Goal: Task Accomplishment & Management: Manage account settings

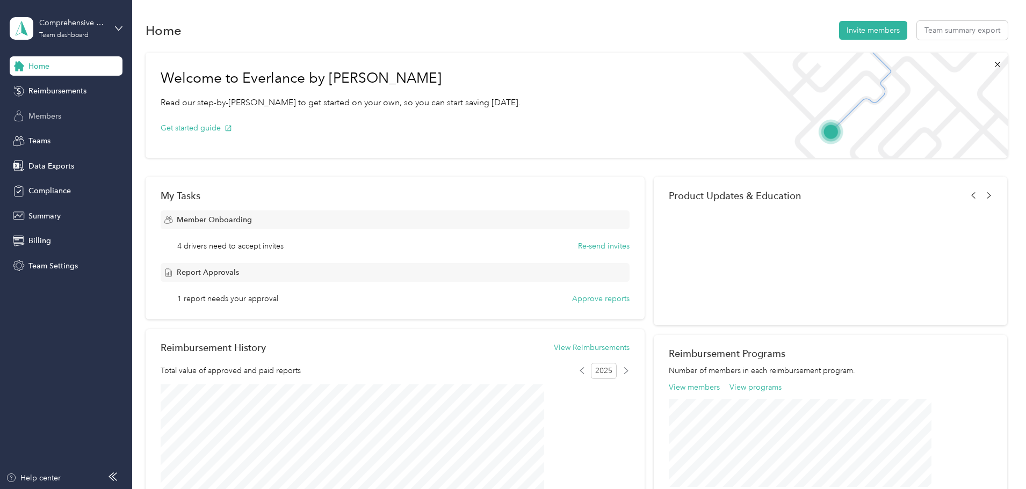
click at [63, 114] on div "Members" at bounding box center [66, 115] width 113 height 19
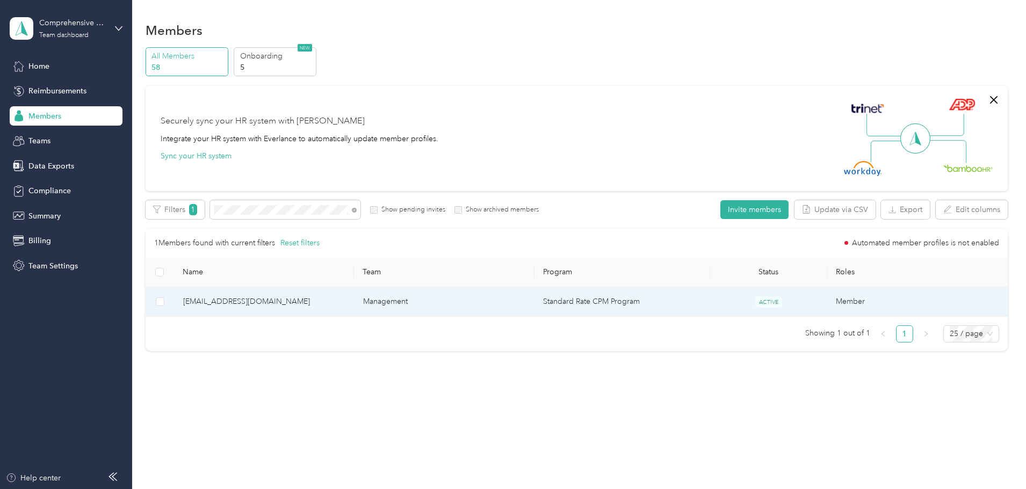
click at [314, 299] on span "[EMAIL_ADDRESS][DOMAIN_NAME]" at bounding box center [264, 302] width 163 height 12
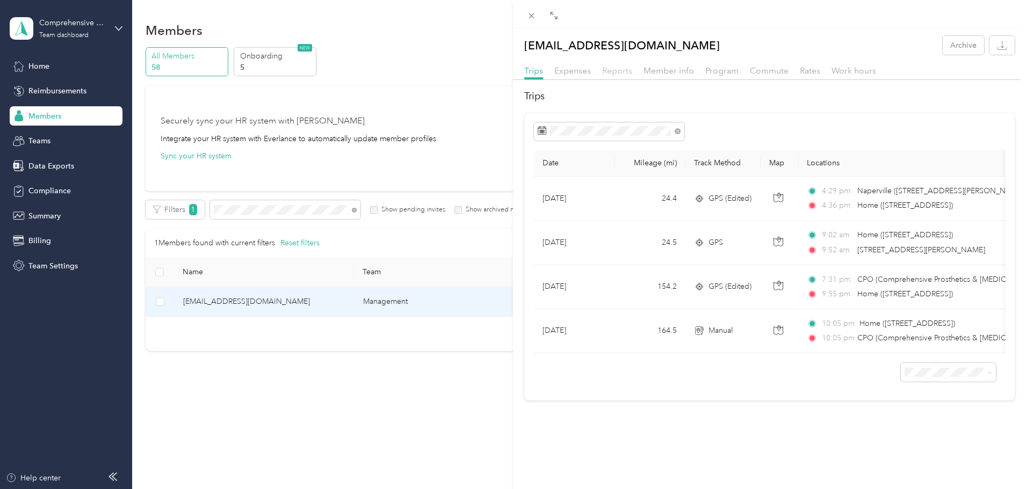
click at [611, 70] on span "Reports" at bounding box center [617, 71] width 30 height 10
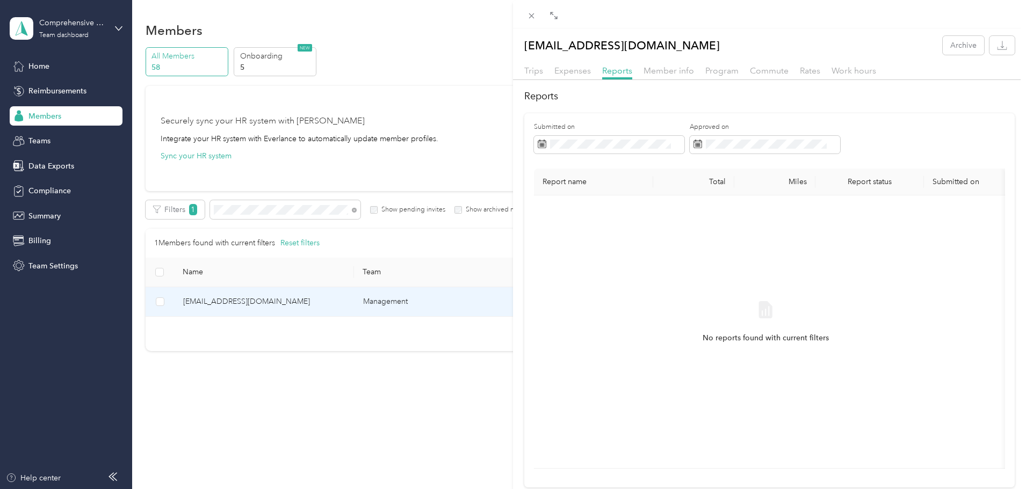
click at [166, 60] on div "[EMAIL_ADDRESS][DOMAIN_NAME] Archive Trips Expenses Reports Member info Program…" at bounding box center [513, 244] width 1026 height 489
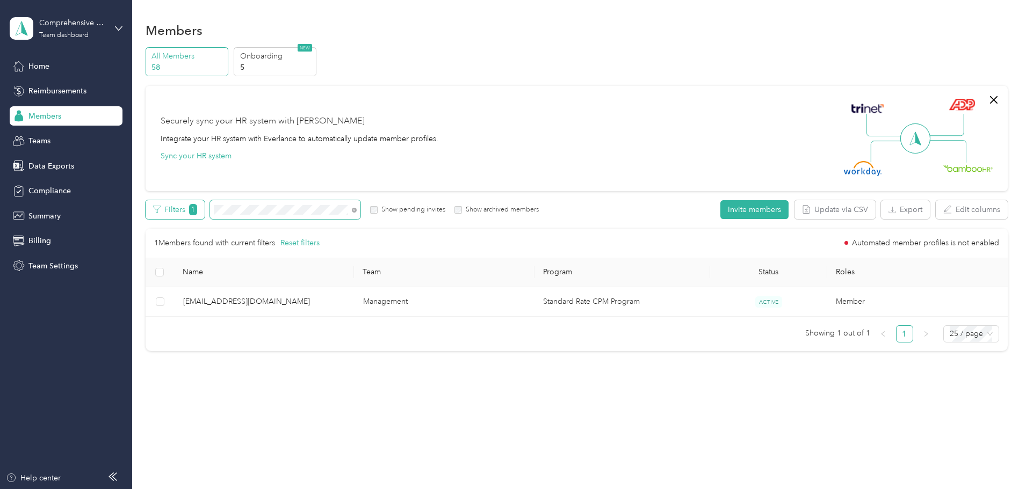
click at [250, 207] on div "Filters 1 Show pending invites Show archived members" at bounding box center [343, 209] width 394 height 19
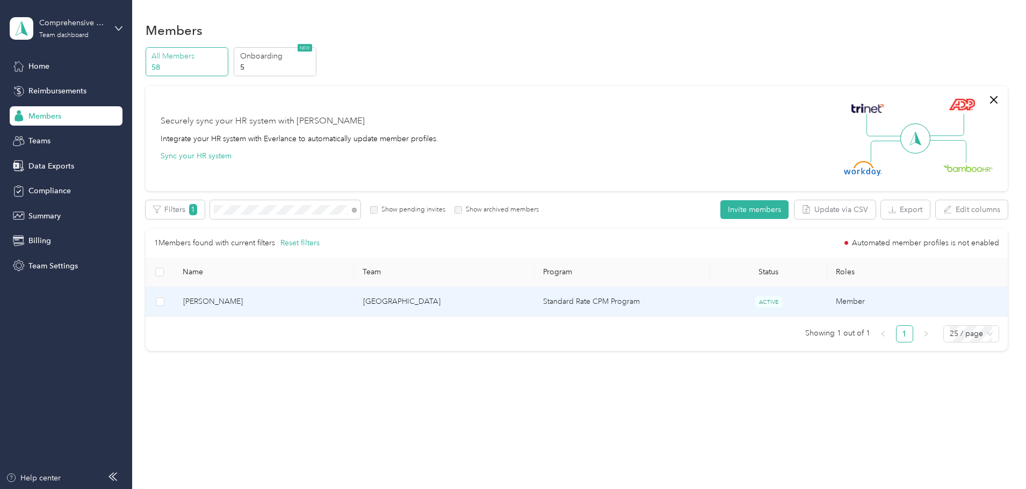
click at [267, 300] on span "[PERSON_NAME]" at bounding box center [264, 302] width 163 height 12
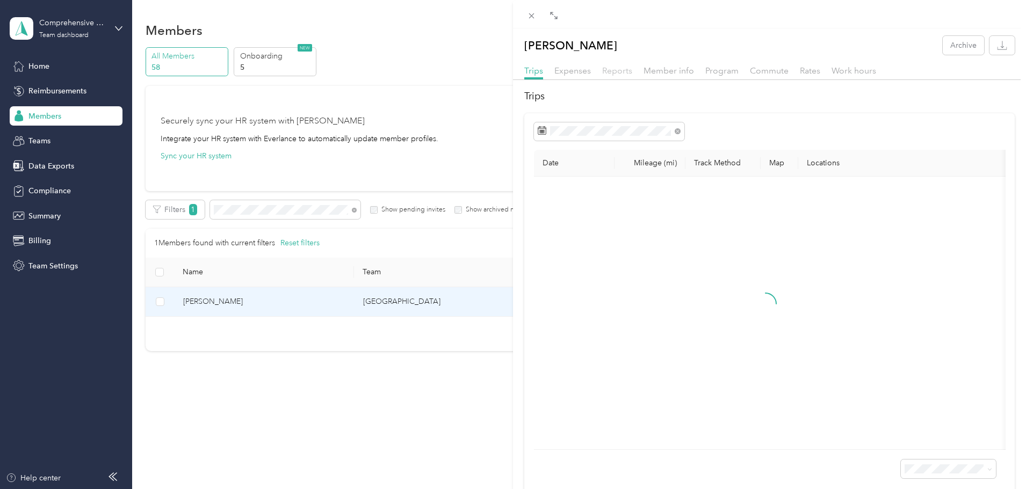
click at [621, 75] on span "Reports" at bounding box center [617, 71] width 30 height 10
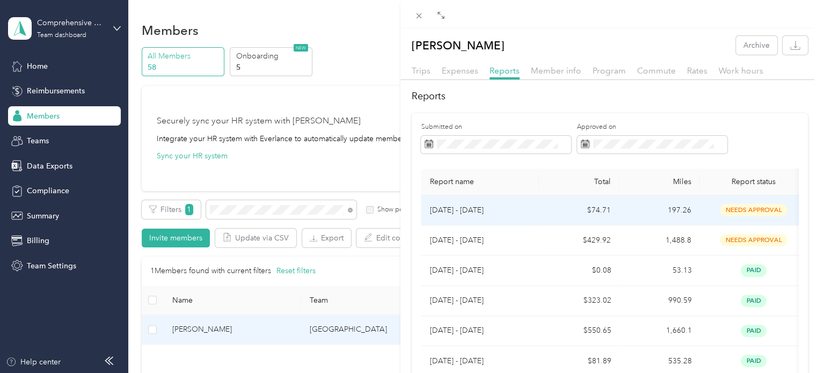
click at [452, 210] on p "[DATE] - [DATE]" at bounding box center [480, 211] width 101 height 12
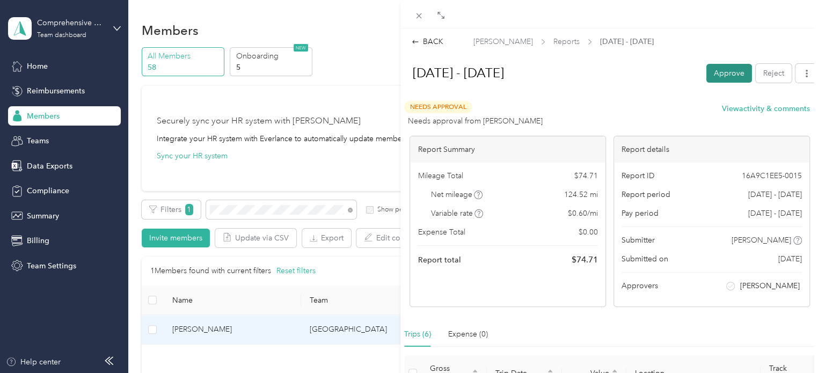
click at [728, 77] on button "Approve" at bounding box center [730, 73] width 46 height 19
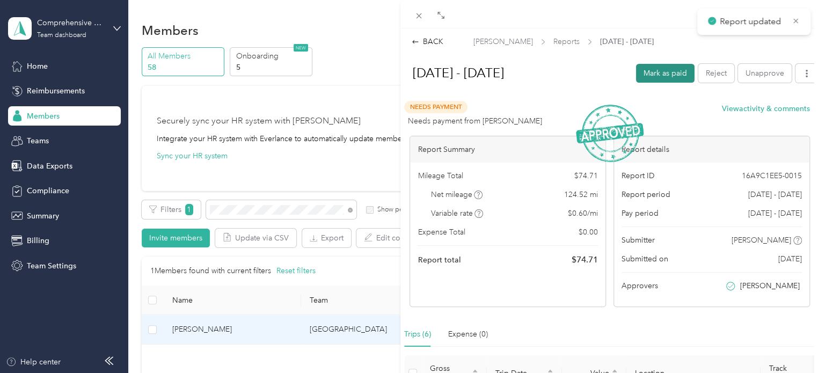
click at [651, 75] on button "Mark as paid" at bounding box center [665, 73] width 59 height 19
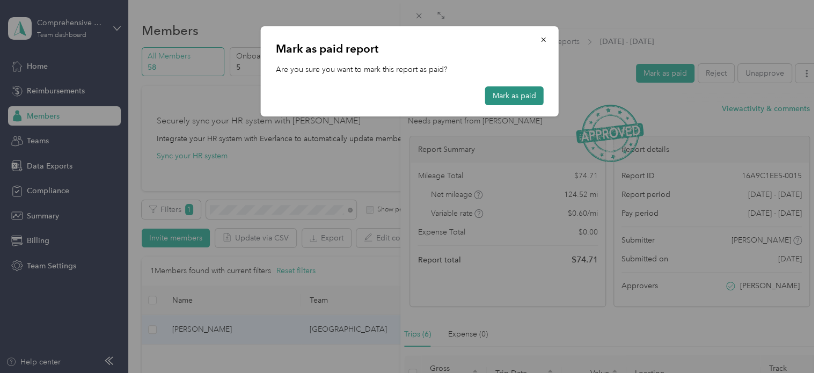
click at [524, 103] on button "Mark as paid" at bounding box center [514, 95] width 59 height 19
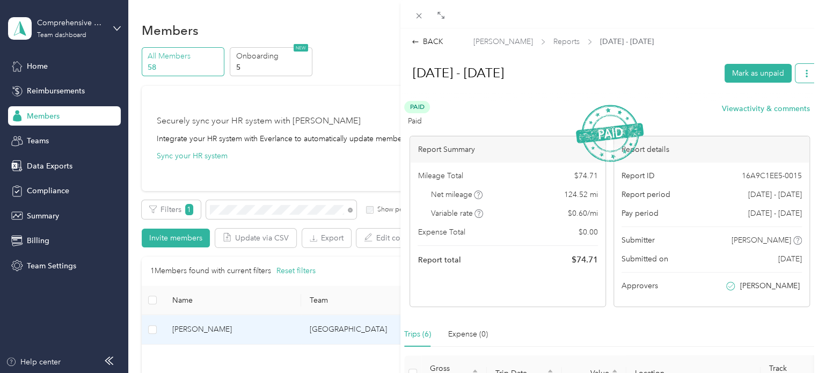
click at [803, 72] on icon "button" at bounding box center [807, 74] width 8 height 8
click at [729, 34] on div "BACK [PERSON_NAME] Reports [DATE] - [DATE] [DATE] - [DATE] Mark as unpaid Paid …" at bounding box center [610, 379] width 419 height 703
click at [563, 92] on div at bounding box center [610, 96] width 417 height 11
click at [420, 14] on icon at bounding box center [419, 15] width 5 height 5
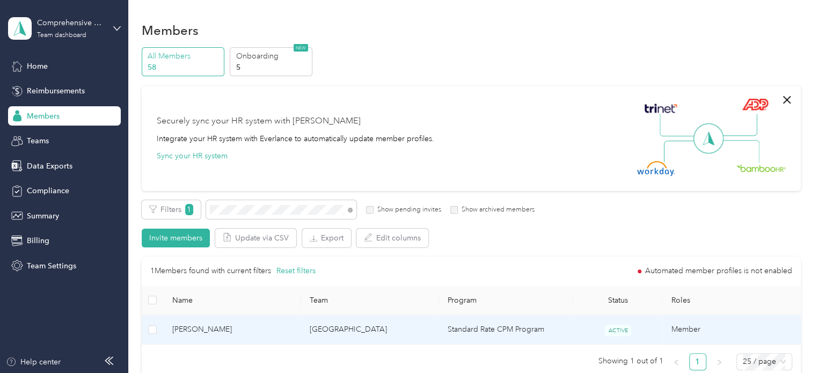
click at [206, 332] on span "[PERSON_NAME]" at bounding box center [232, 330] width 121 height 12
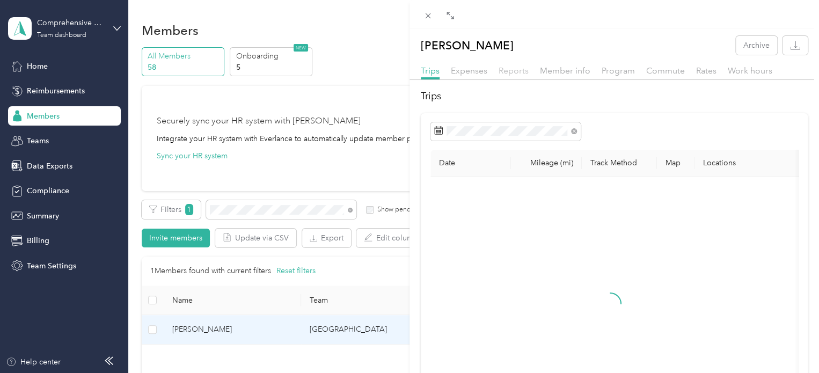
click at [514, 68] on span "Reports" at bounding box center [514, 71] width 30 height 10
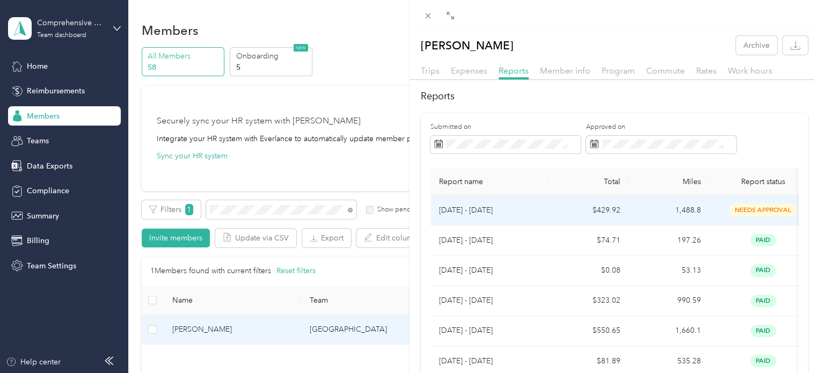
click at [477, 209] on p "[DATE] - [DATE]" at bounding box center [489, 211] width 101 height 12
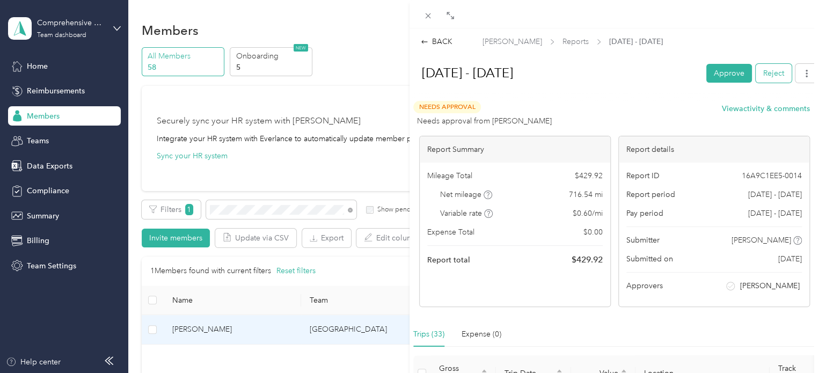
click at [769, 70] on button "Reject" at bounding box center [774, 73] width 36 height 19
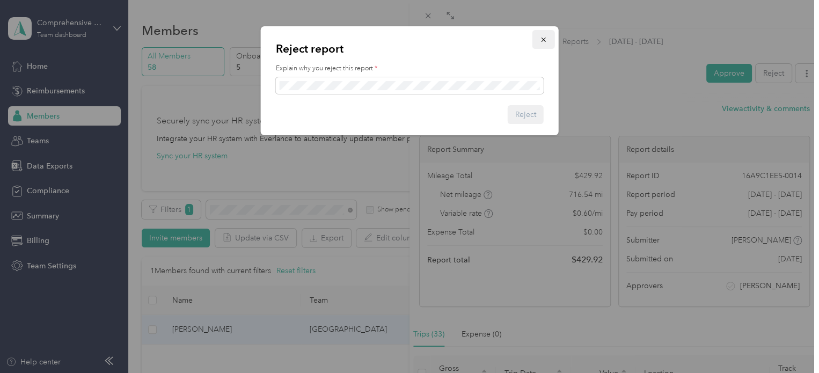
click at [544, 38] on icon "button" at bounding box center [544, 40] width 8 height 8
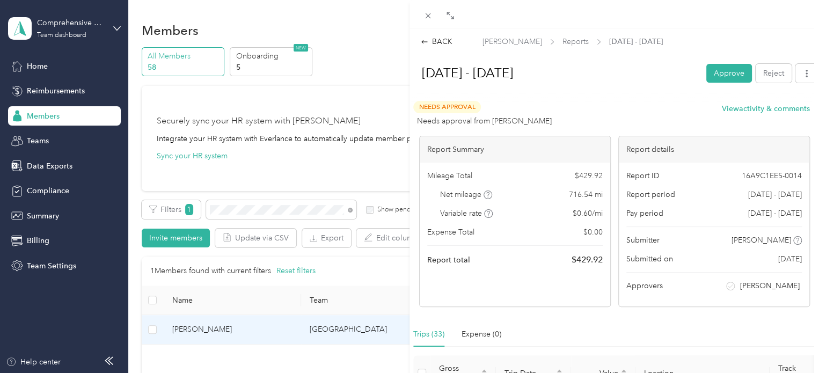
click at [558, 76] on h1 "[DATE] - [DATE]" at bounding box center [555, 73] width 288 height 26
click at [430, 17] on icon at bounding box center [428, 15] width 9 height 9
